Goal: Transaction & Acquisition: Purchase product/service

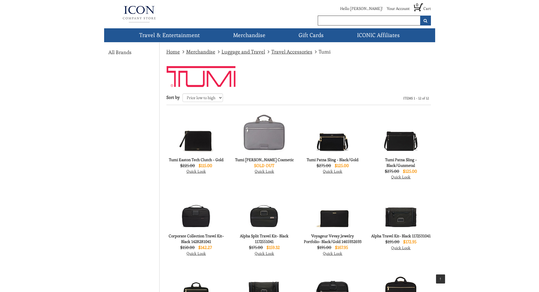
scroll to position [109, 0]
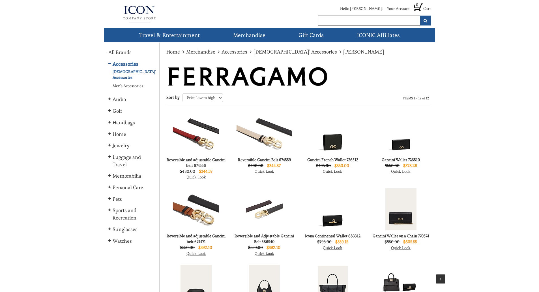
scroll to position [98, 0]
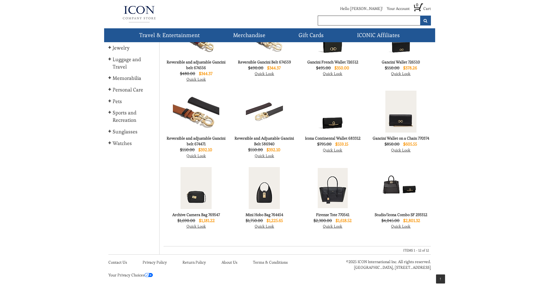
click at [331, 184] on img at bounding box center [333, 188] width 30 height 40
click at [263, 180] on img at bounding box center [264, 188] width 31 height 42
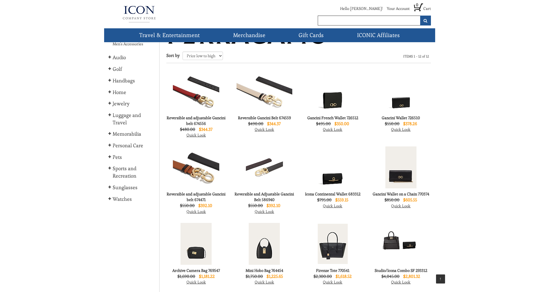
scroll to position [37, 0]
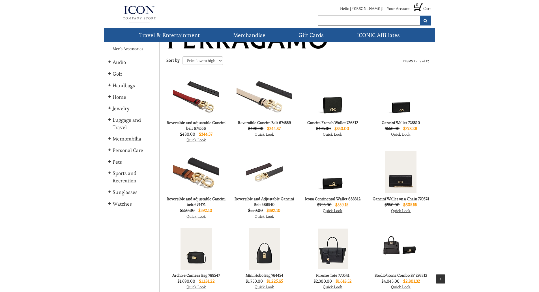
click at [346, 177] on img at bounding box center [332, 172] width 37 height 42
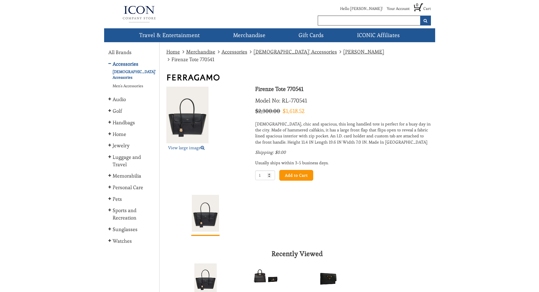
click at [195, 107] on img at bounding box center [187, 115] width 42 height 57
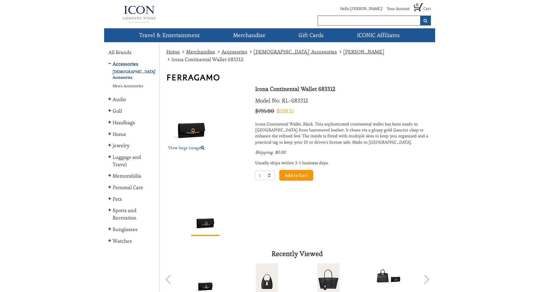
click at [188, 120] on img at bounding box center [191, 115] width 50 height 57
